Goal: Check status

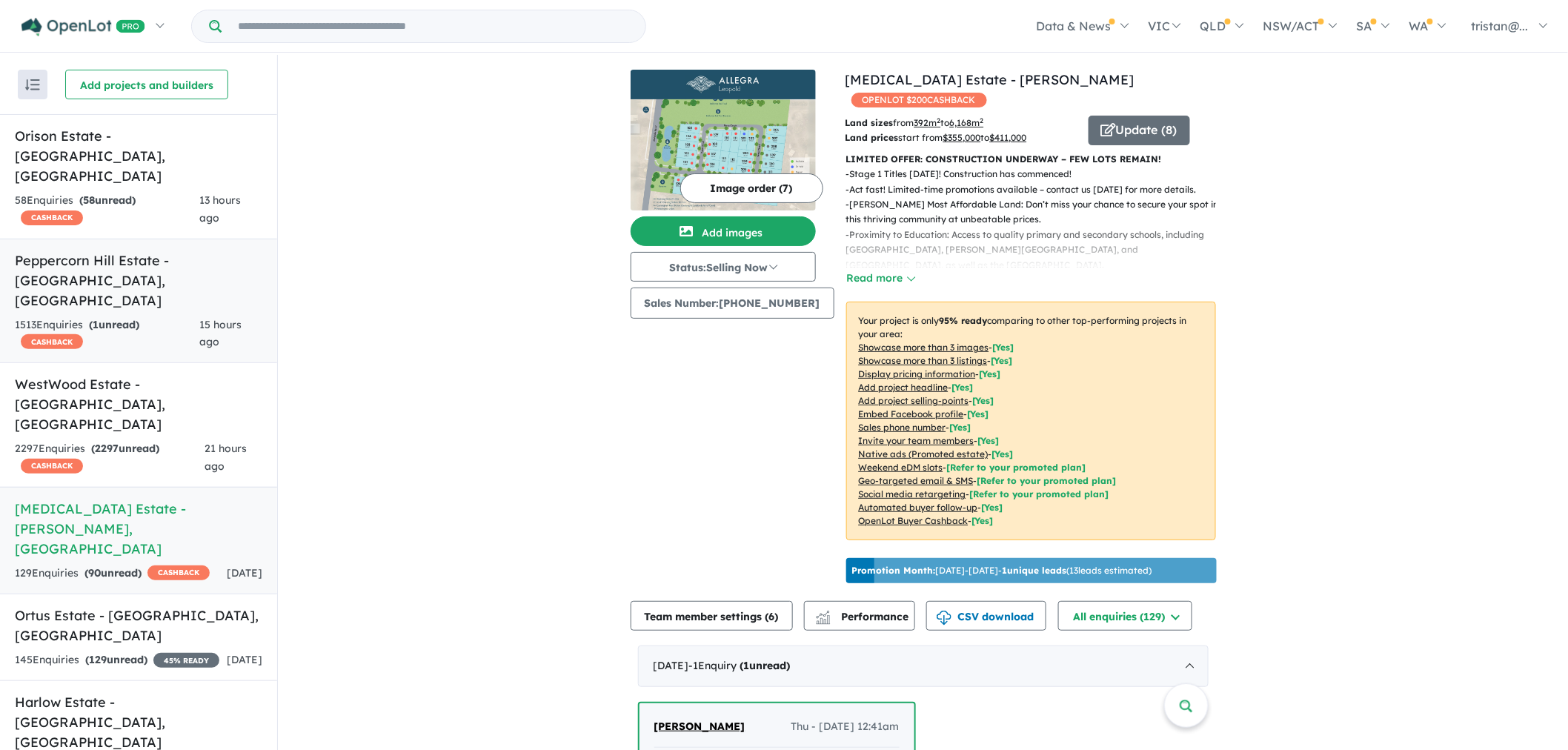
click at [145, 251] on h5 "Peppercorn Hill Estate - [GEOGRAPHIC_DATA] , [GEOGRAPHIC_DATA]" at bounding box center [138, 281] width 247 height 60
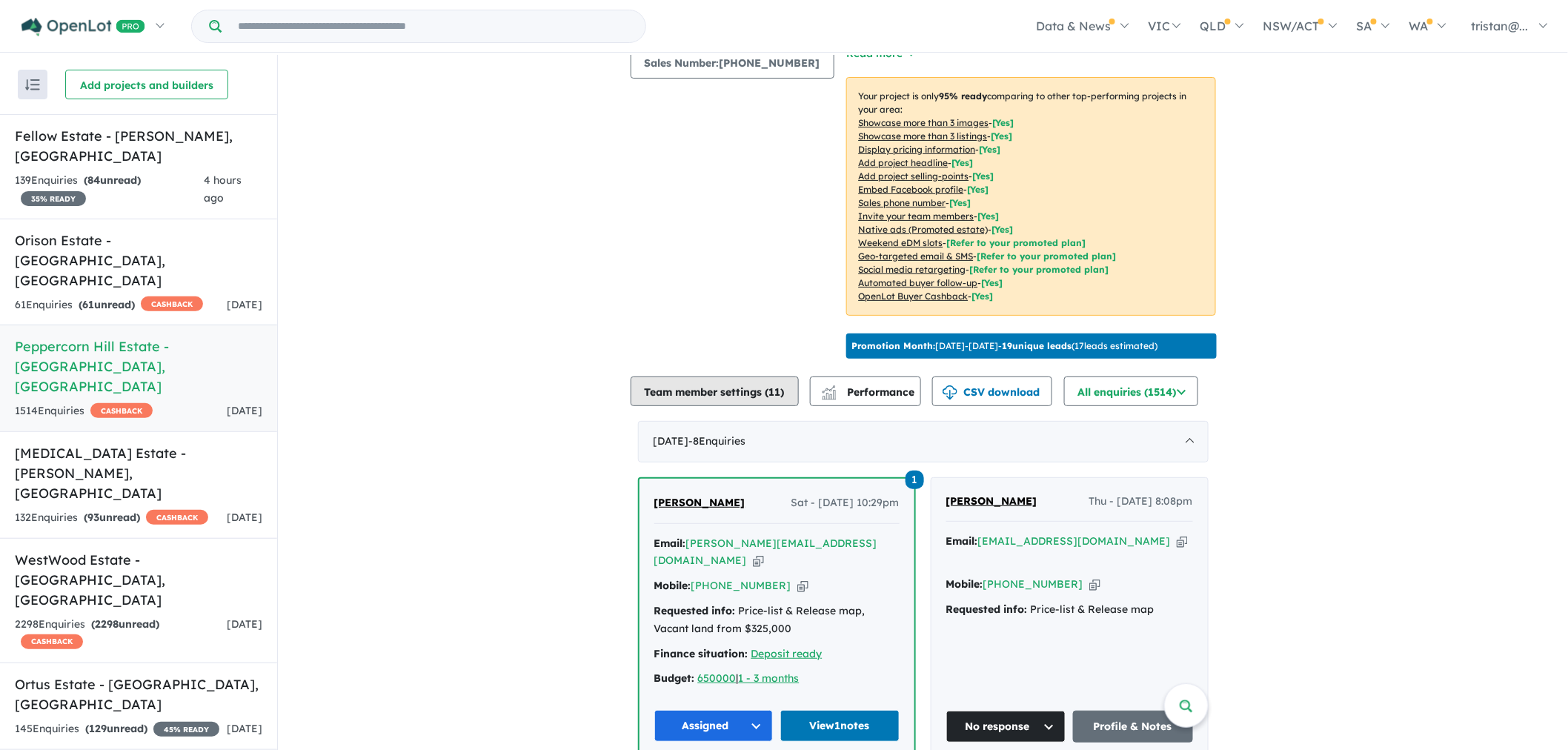
scroll to position [247, 0]
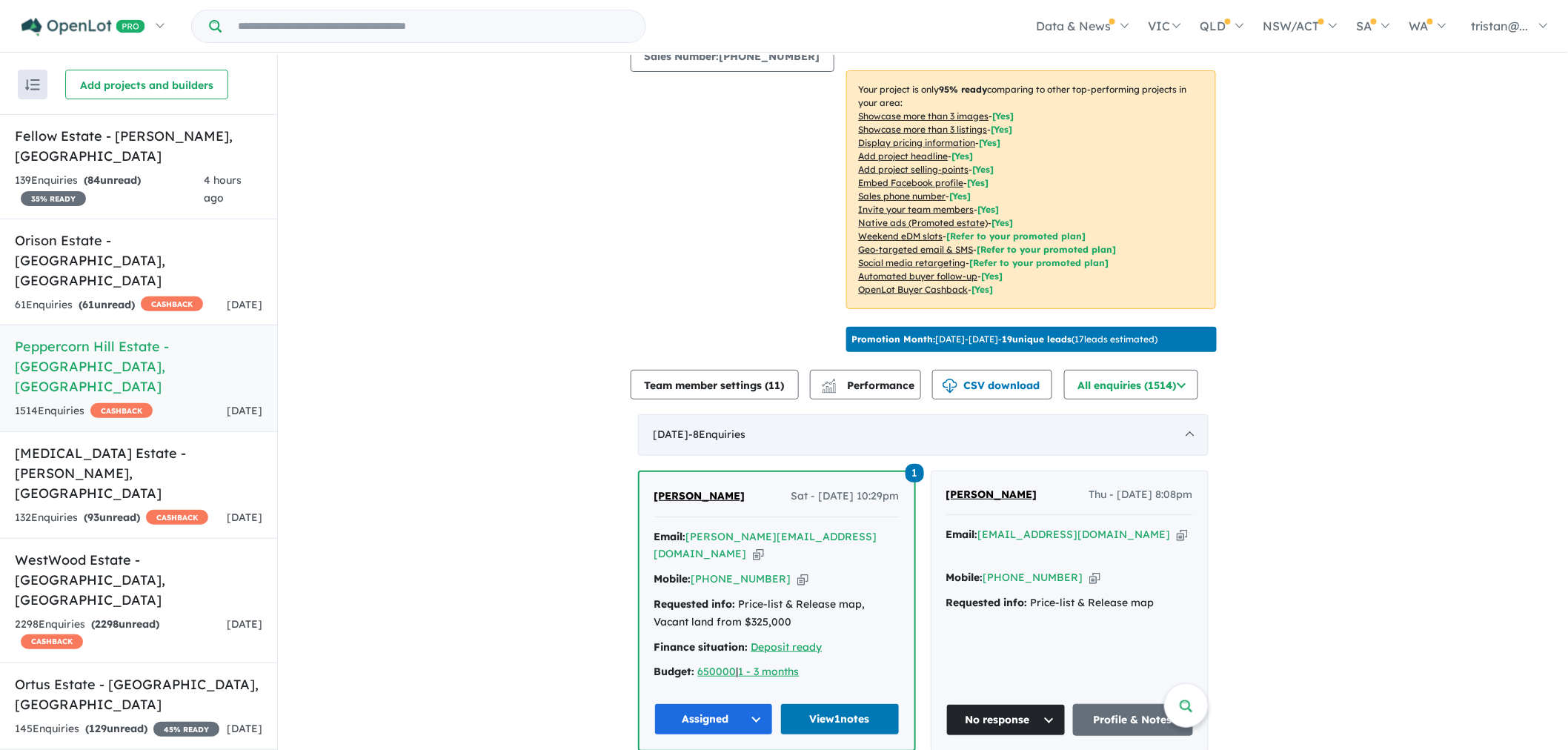
click at [680, 445] on div "[DATE] - 8 Enquir ies ( 0 unread)" at bounding box center [923, 435] width 571 height 41
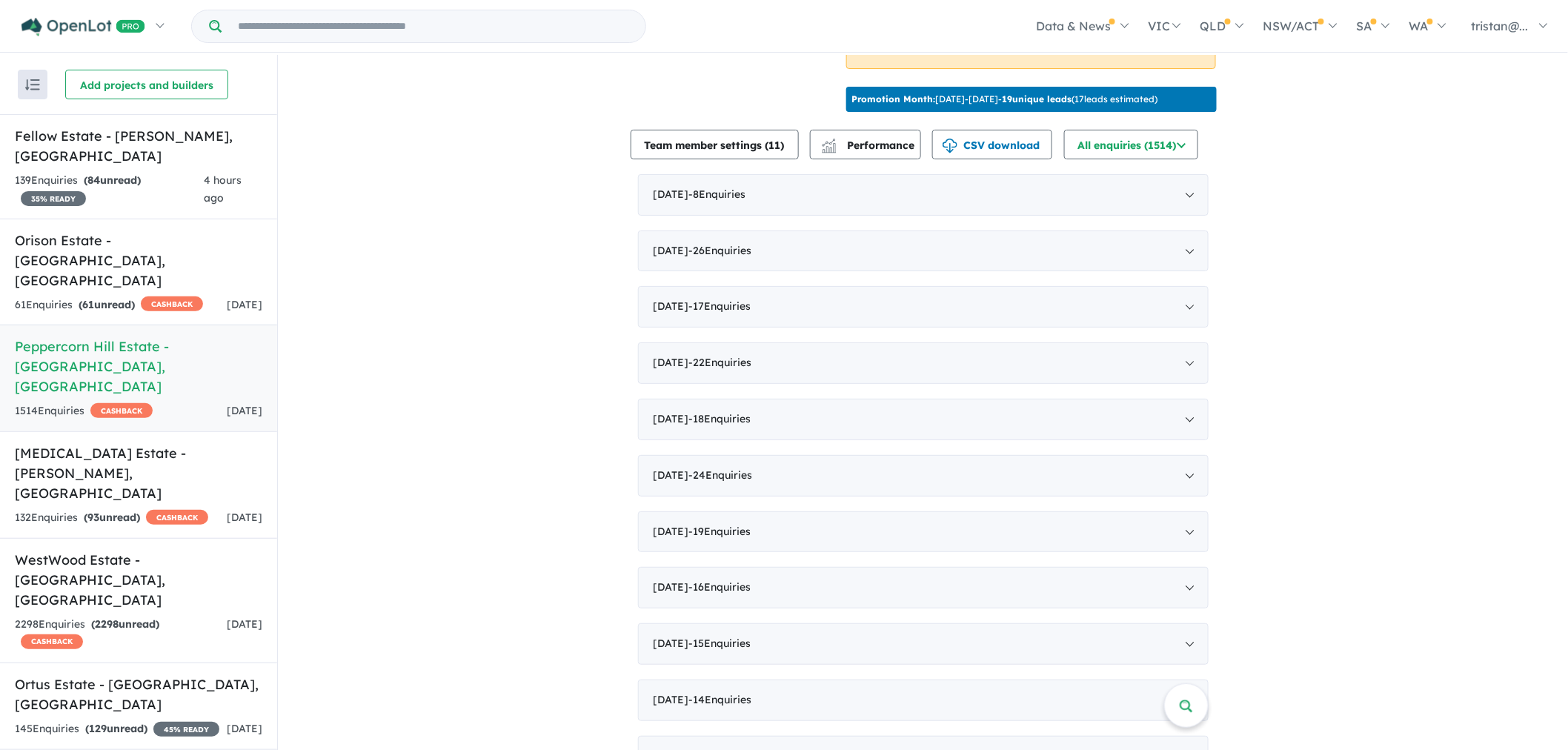
scroll to position [494, 0]
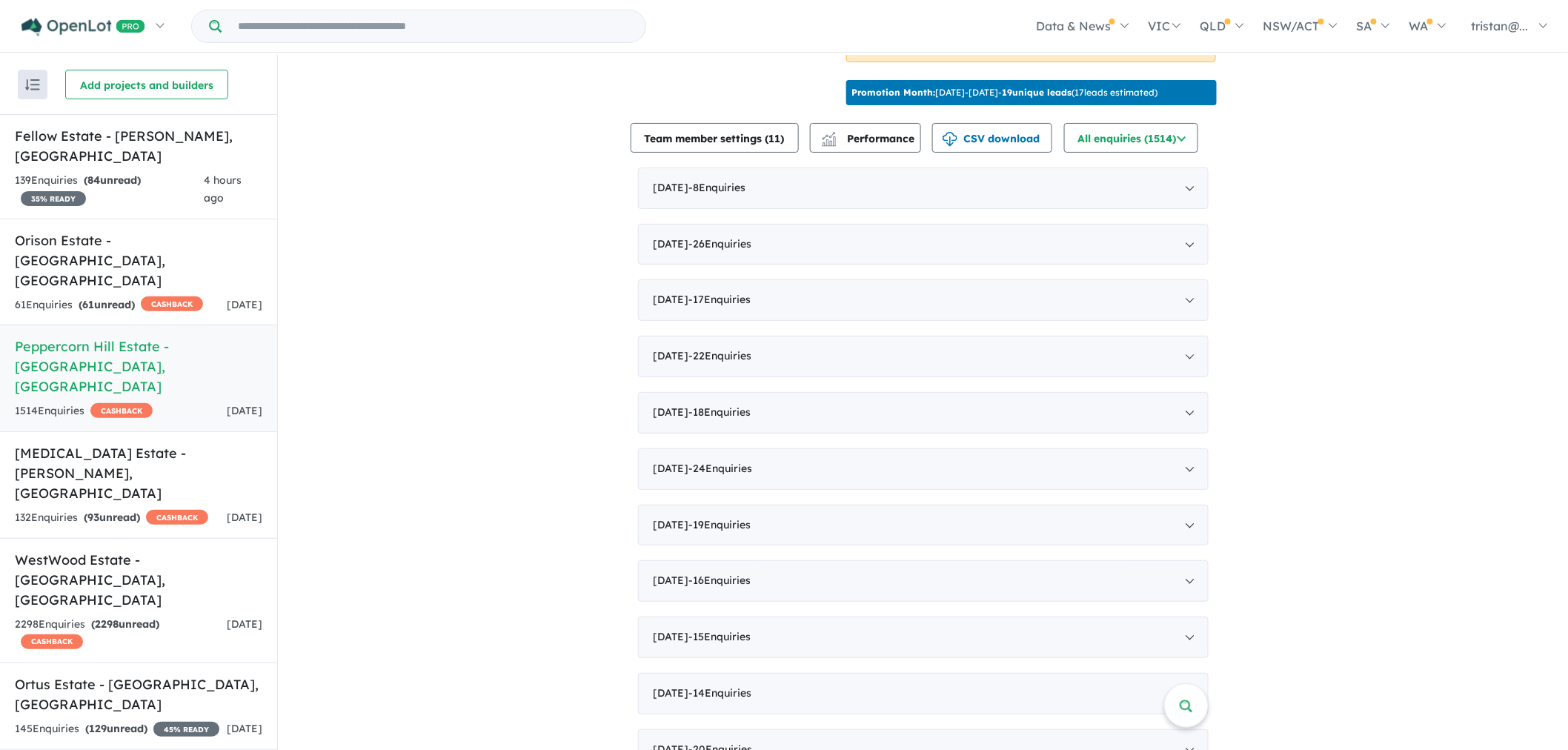
drag, startPoint x: 575, startPoint y: 188, endPoint x: 583, endPoint y: 336, distance: 148.2
